Goal: Information Seeking & Learning: Learn about a topic

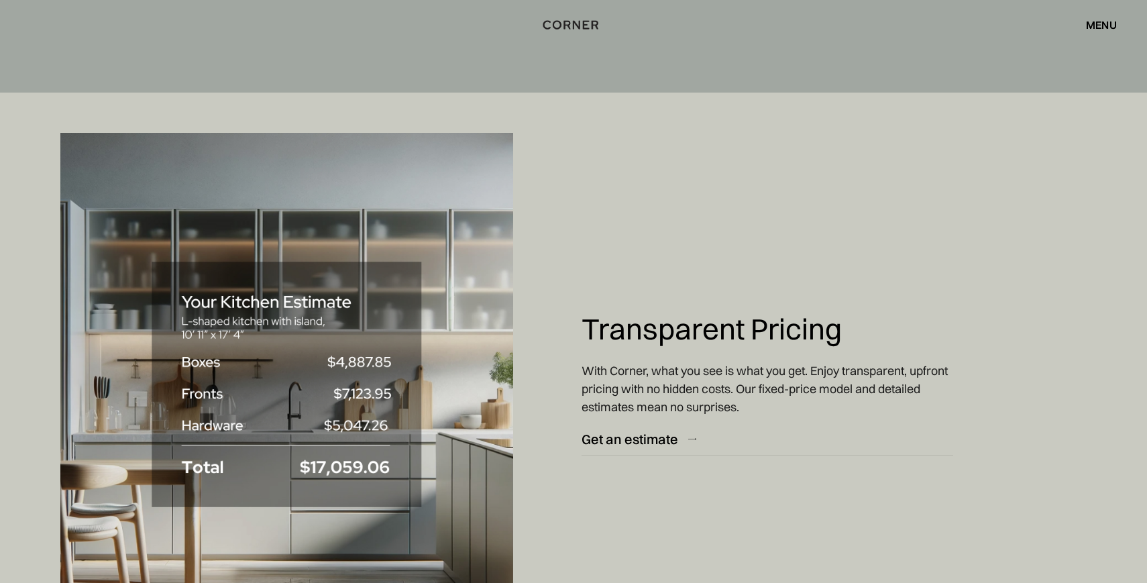
scroll to position [9608, 0]
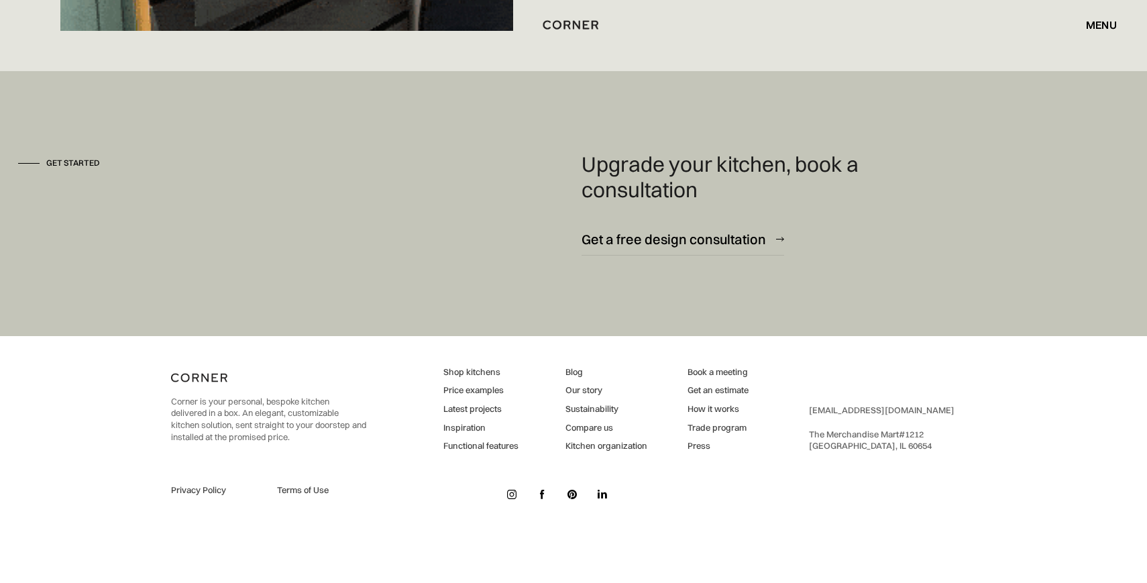
click at [578, 373] on link "Blog" at bounding box center [607, 372] width 82 height 12
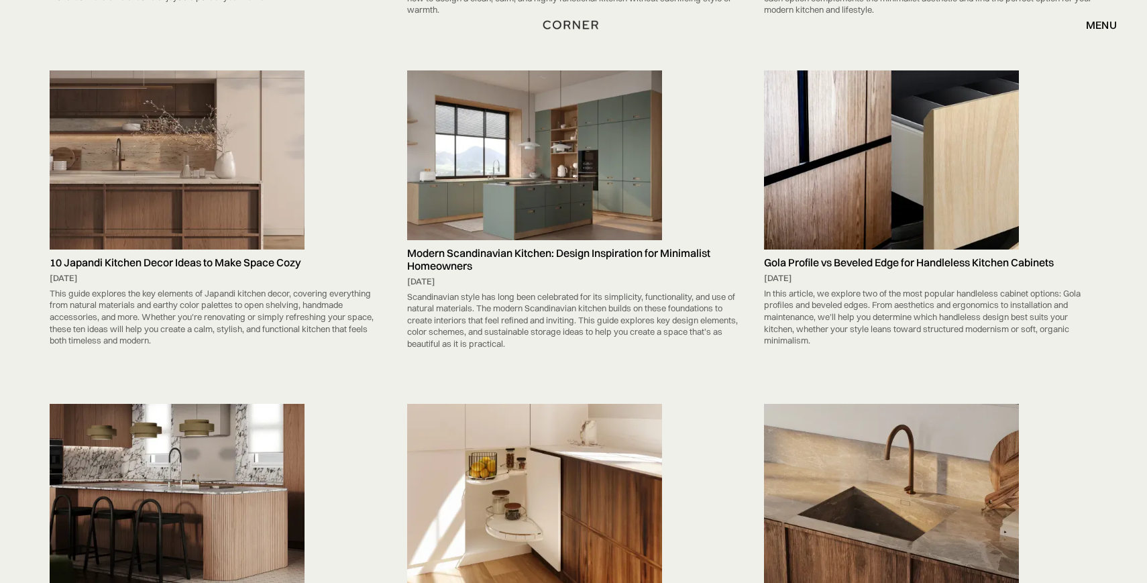
scroll to position [6320, 0]
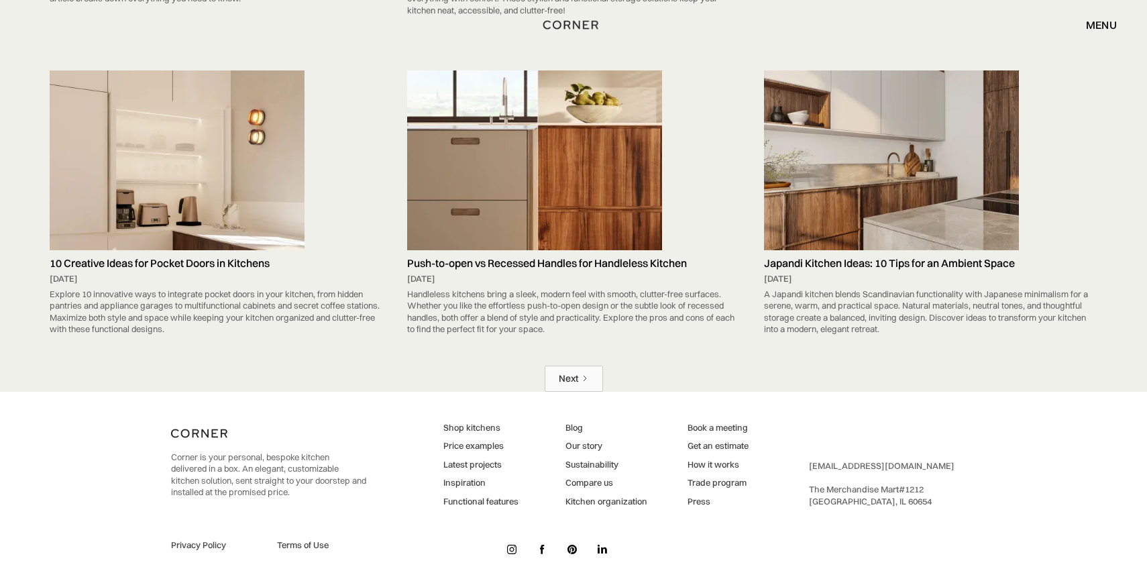
click at [578, 376] on div "Next" at bounding box center [568, 378] width 19 height 13
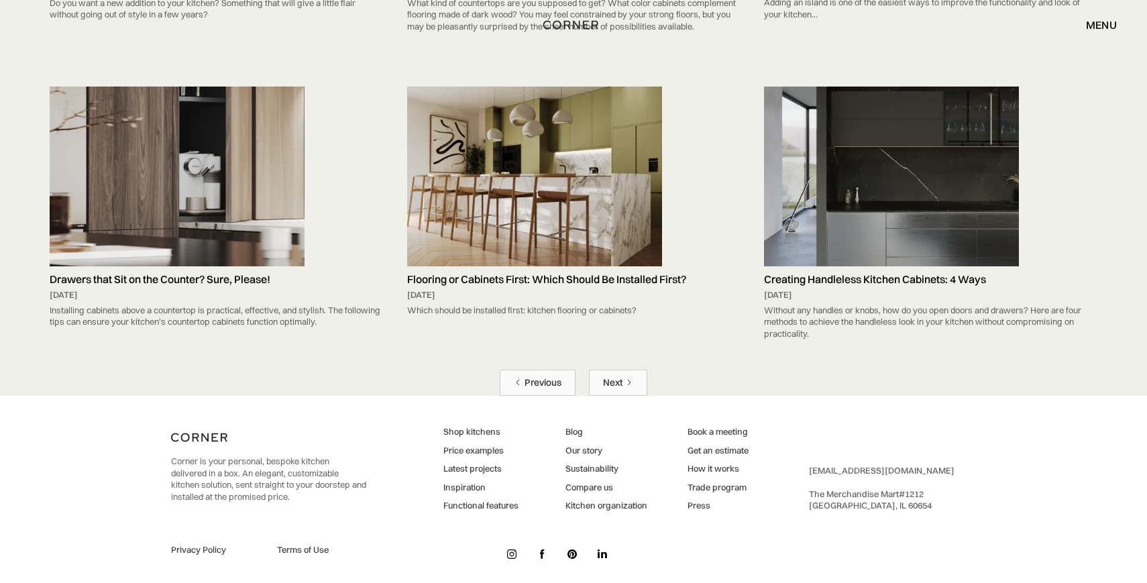
scroll to position [6210, 0]
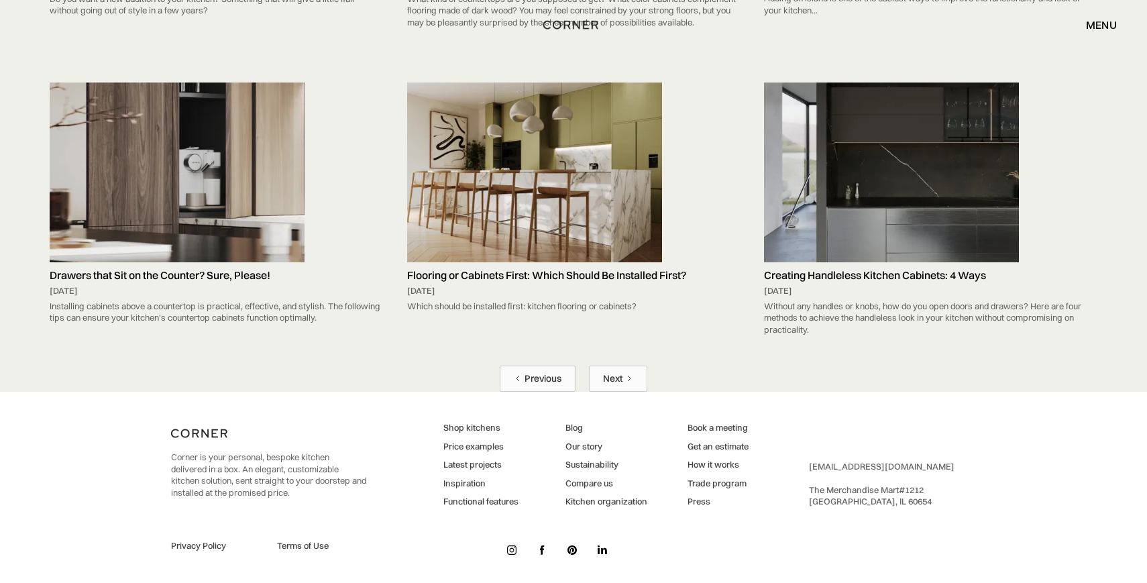
click at [609, 373] on div "Next" at bounding box center [612, 378] width 19 height 13
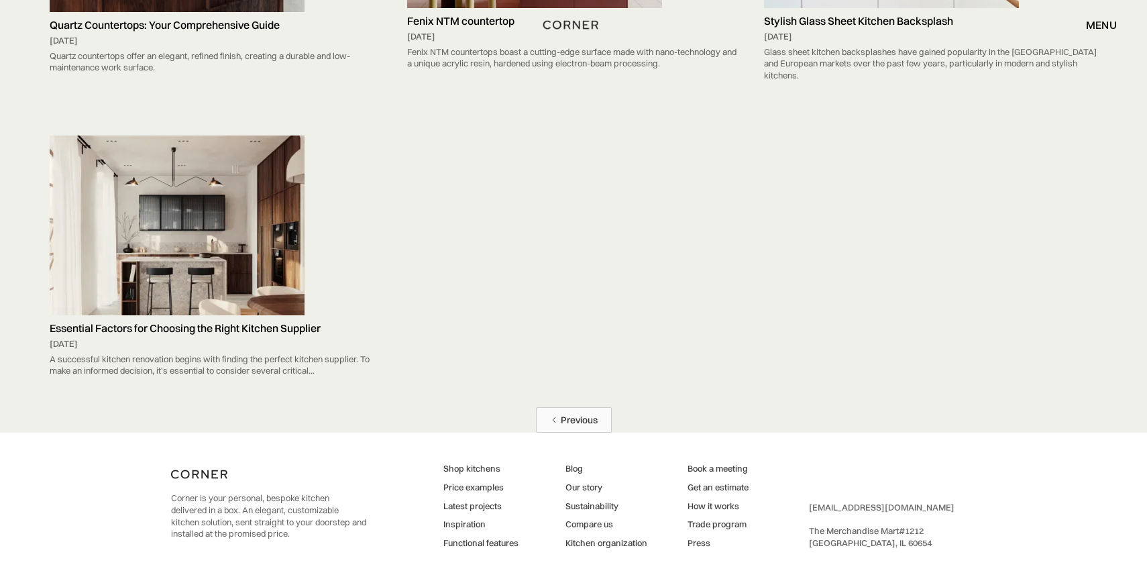
scroll to position [2797, 0]
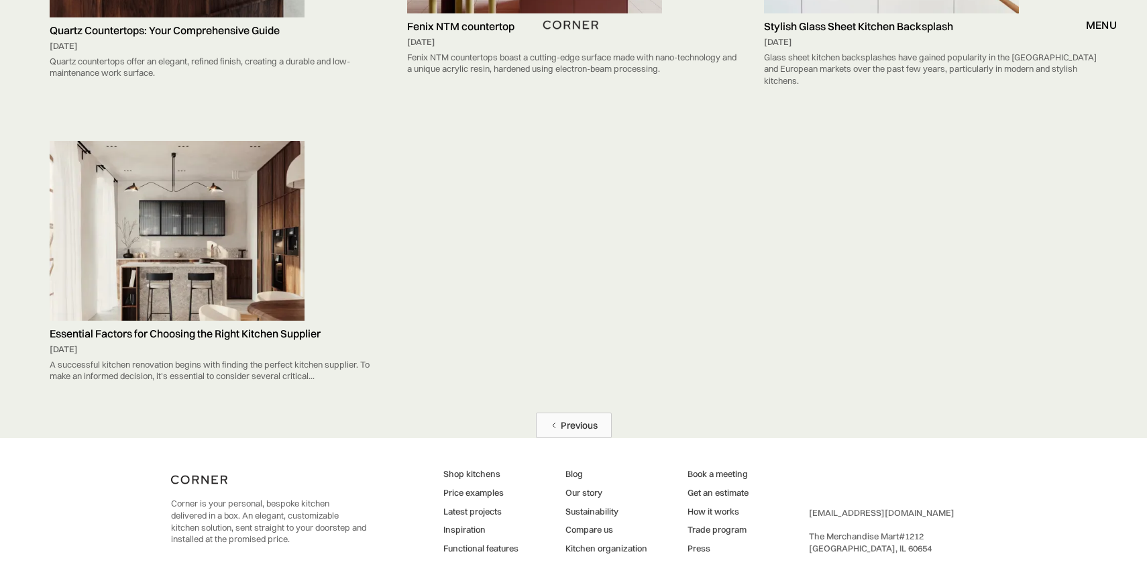
click at [602, 429] on link "Previous" at bounding box center [574, 426] width 76 height 26
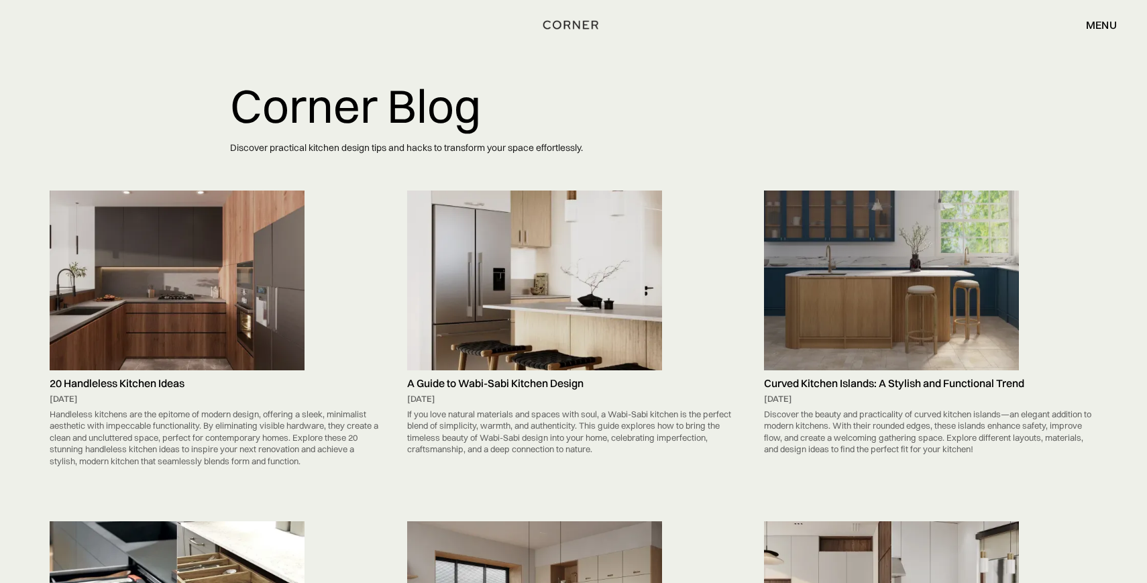
click at [602, 429] on div "If you love natural materials and spaces with soul, a Wabi-Sabi kitchen is the …" at bounding box center [573, 432] width 333 height 54
